Goal: Transaction & Acquisition: Download file/media

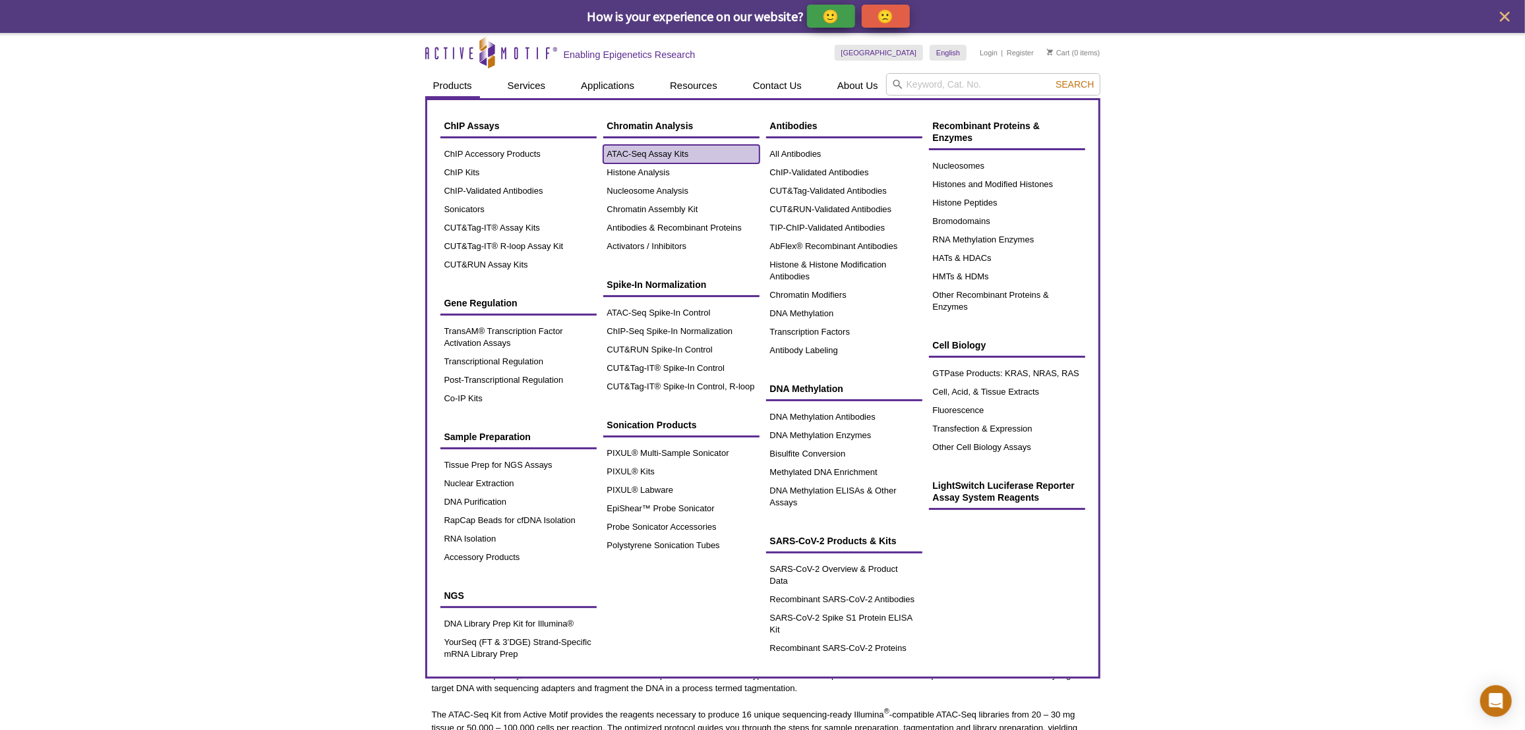
click at [625, 156] on link "ATAC-Seq Assay Kits" at bounding box center [681, 154] width 156 height 18
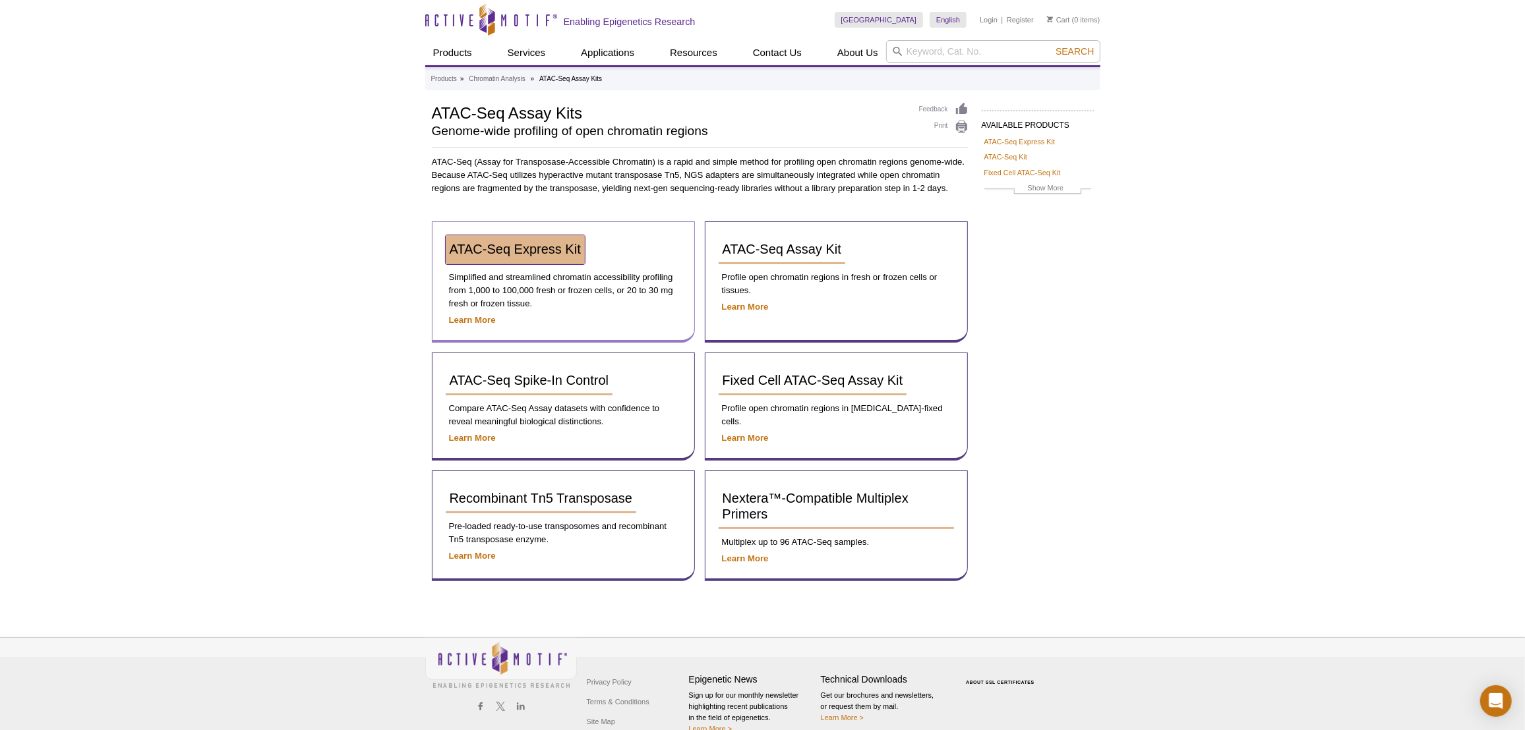
click at [546, 254] on span "ATAC-Seq Express Kit" at bounding box center [515, 249] width 131 height 15
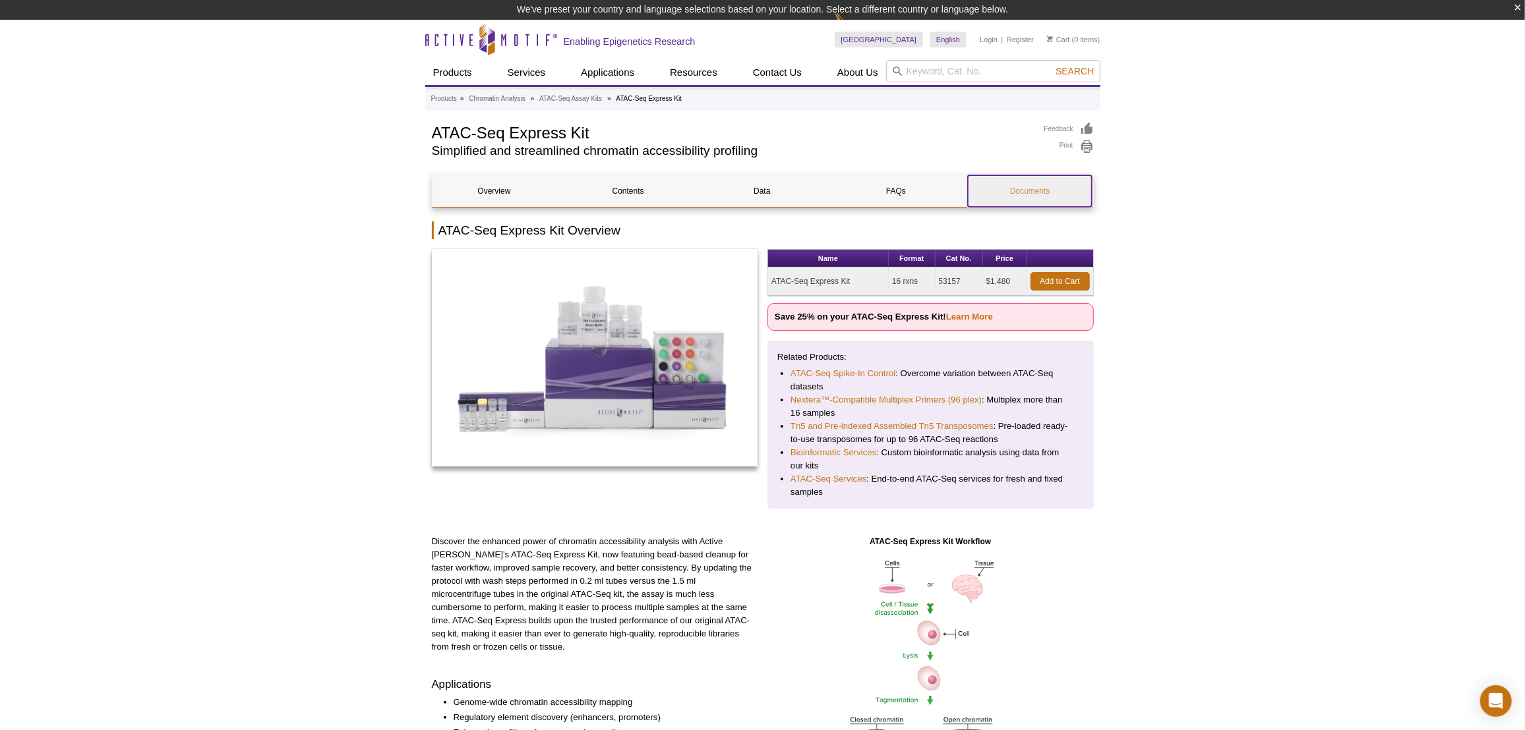
click at [1044, 195] on link "Documents" at bounding box center [1030, 191] width 124 height 32
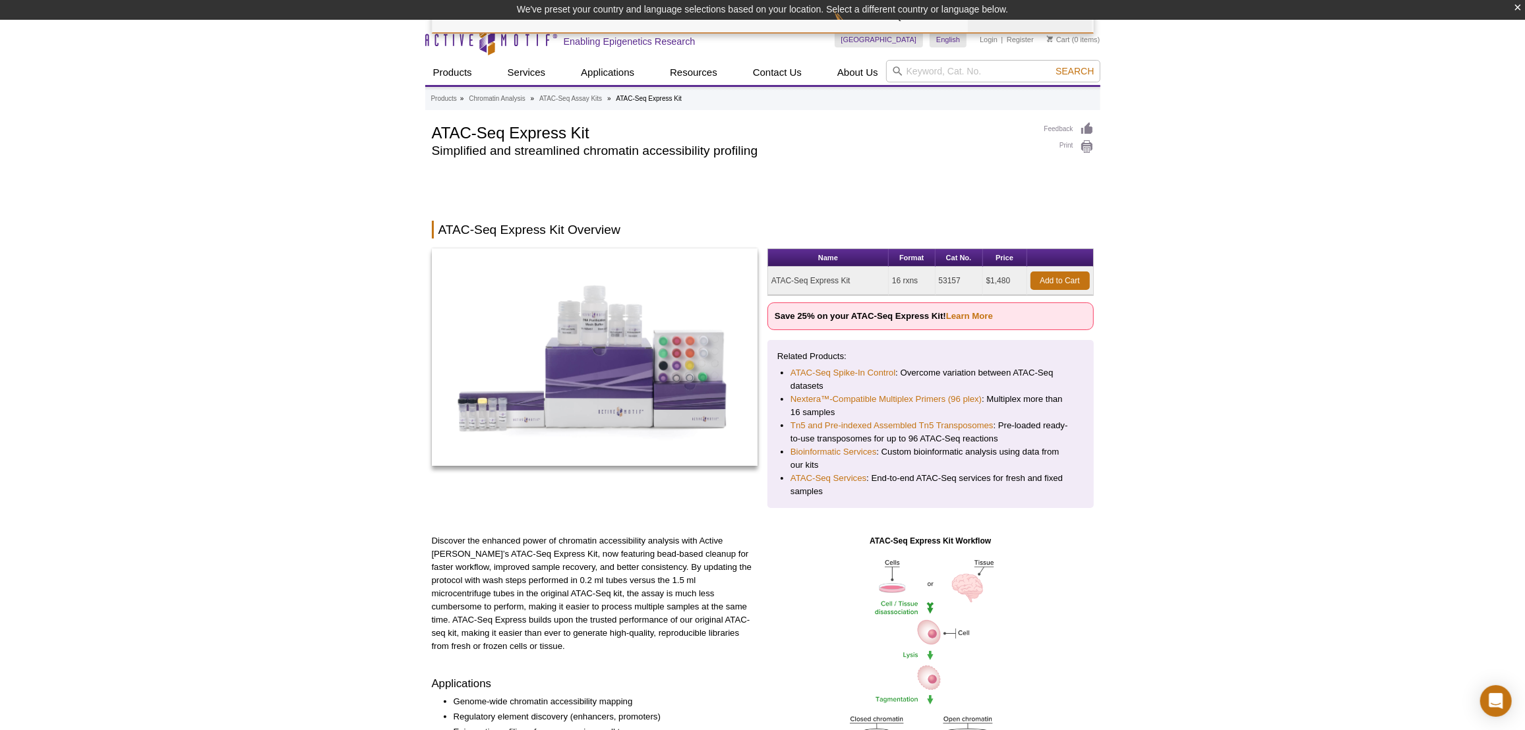
scroll to position [2322, 0]
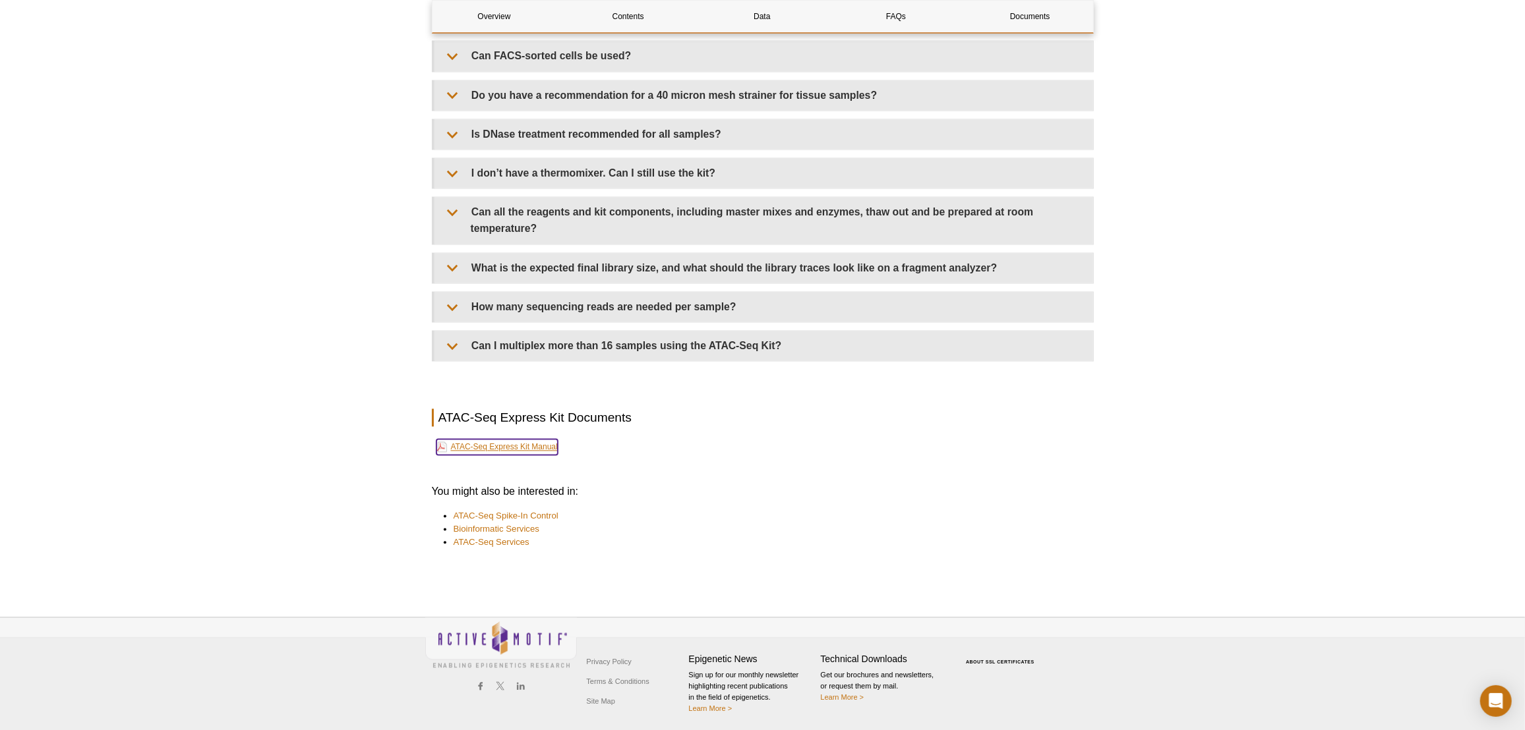
click at [533, 442] on link "ATAC-Seq Express Kit Manual" at bounding box center [496, 447] width 121 height 16
